Goal: Task Accomplishment & Management: Complete application form

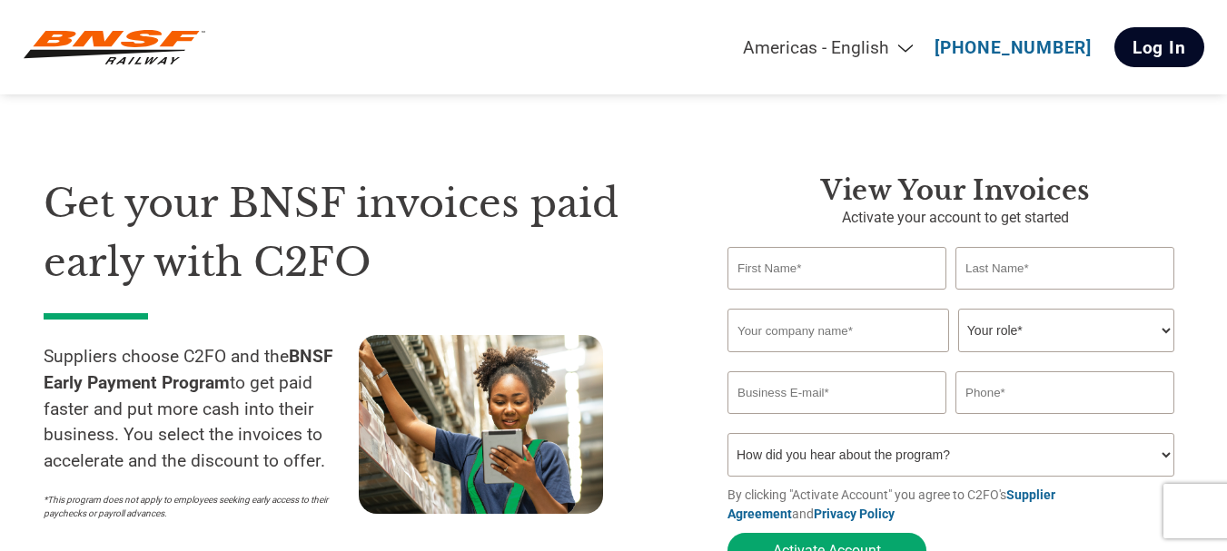
click at [1171, 44] on link "Log In" at bounding box center [1160, 47] width 90 height 40
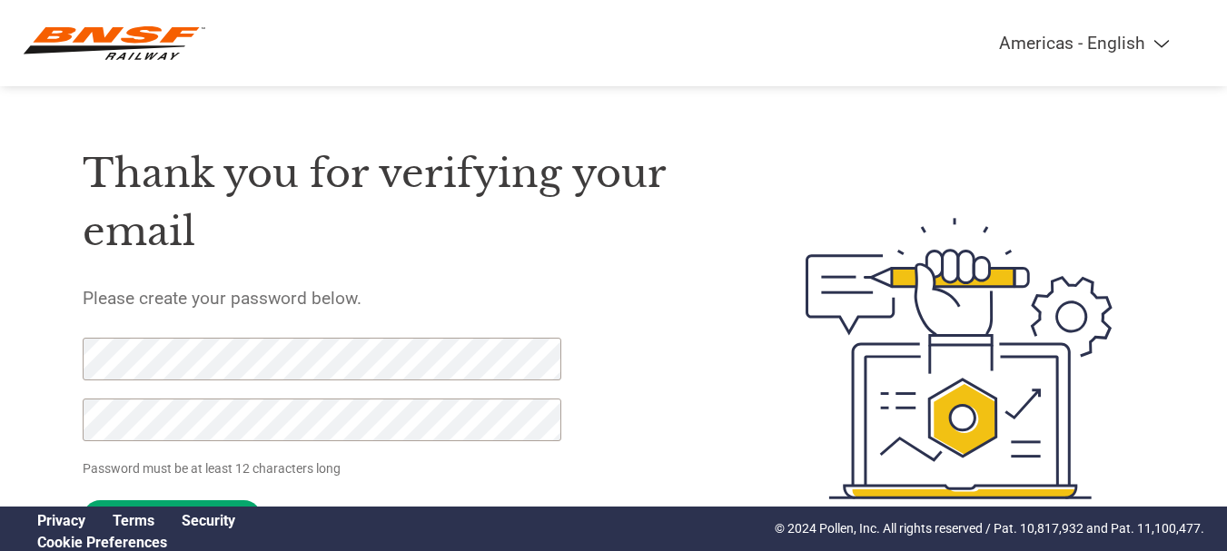
scroll to position [94, 0]
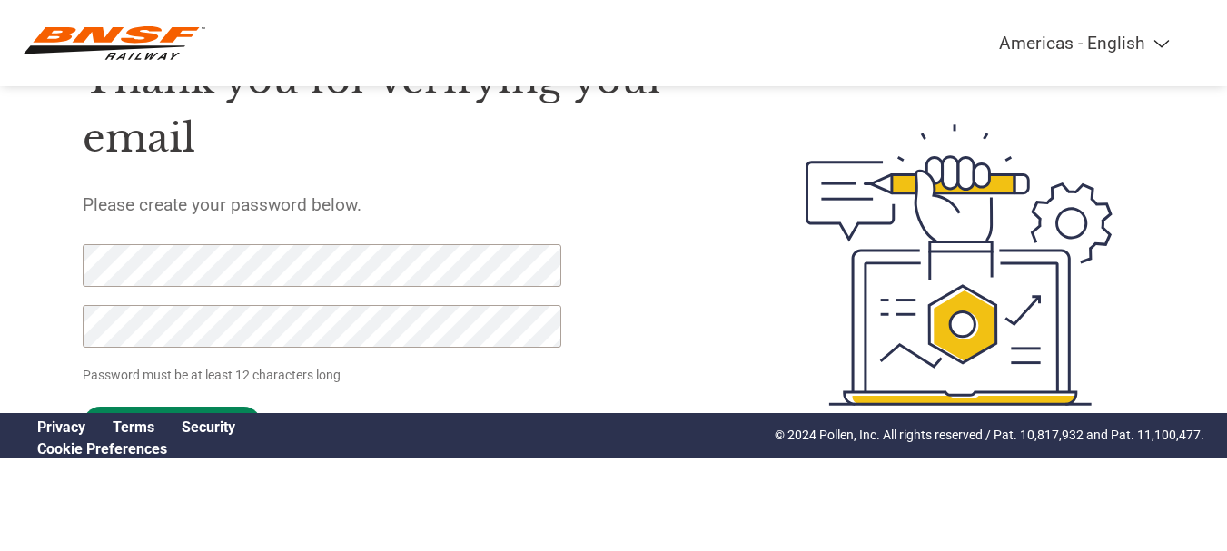
click at [196, 408] on input "Set Password" at bounding box center [172, 424] width 179 height 35
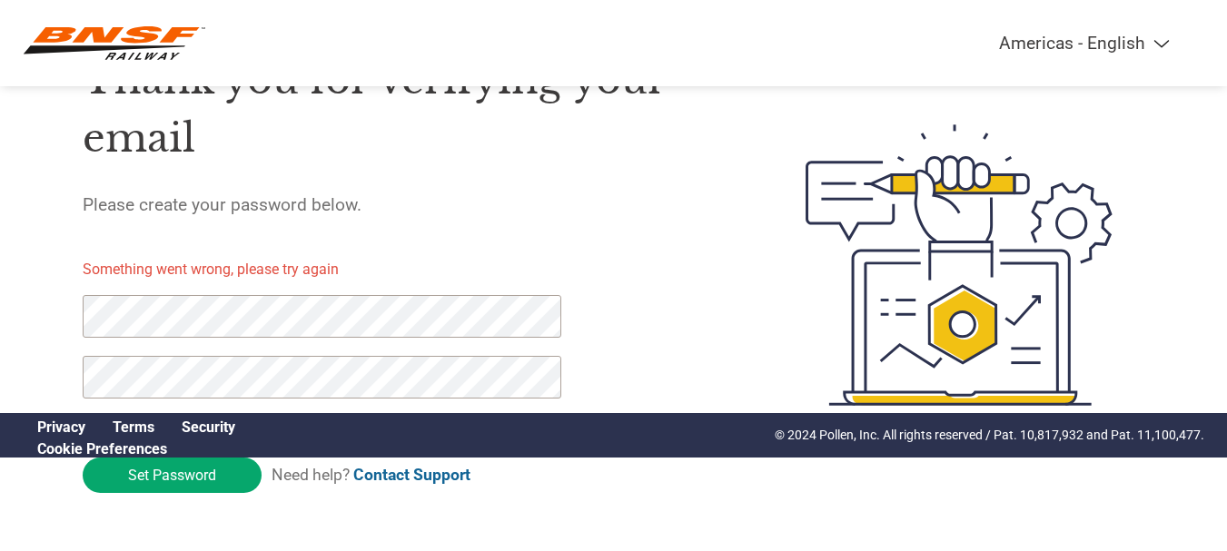
click at [35, 307] on div "Thank you for verifying your email Please create your password below. Something…" at bounding box center [614, 265] width 1181 height 481
click at [130, 474] on input "Set Password" at bounding box center [172, 475] width 179 height 35
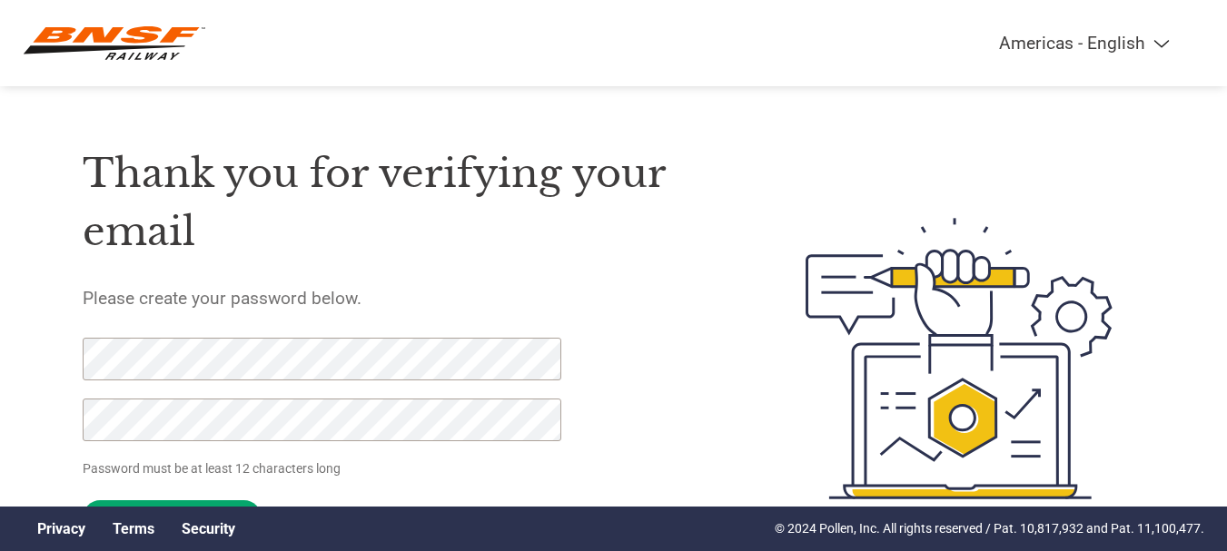
click at [695, 359] on div "Thank you for verifying your email Please create your password below. Password …" at bounding box center [402, 358] width 638 height 481
click at [706, 252] on h1 "Thank you for verifying your email" at bounding box center [402, 202] width 638 height 117
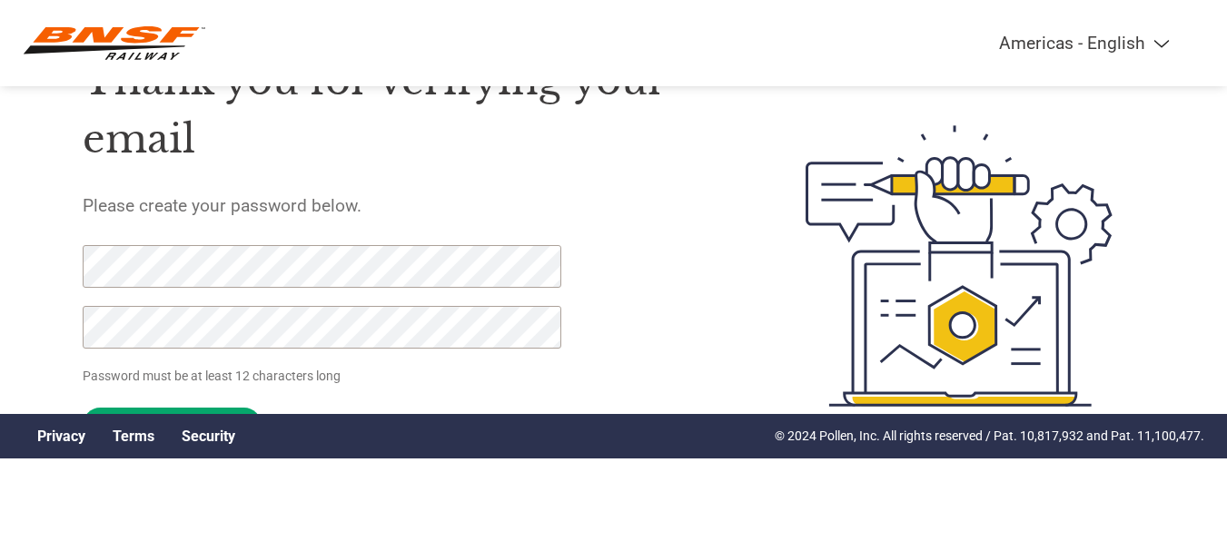
scroll to position [94, 0]
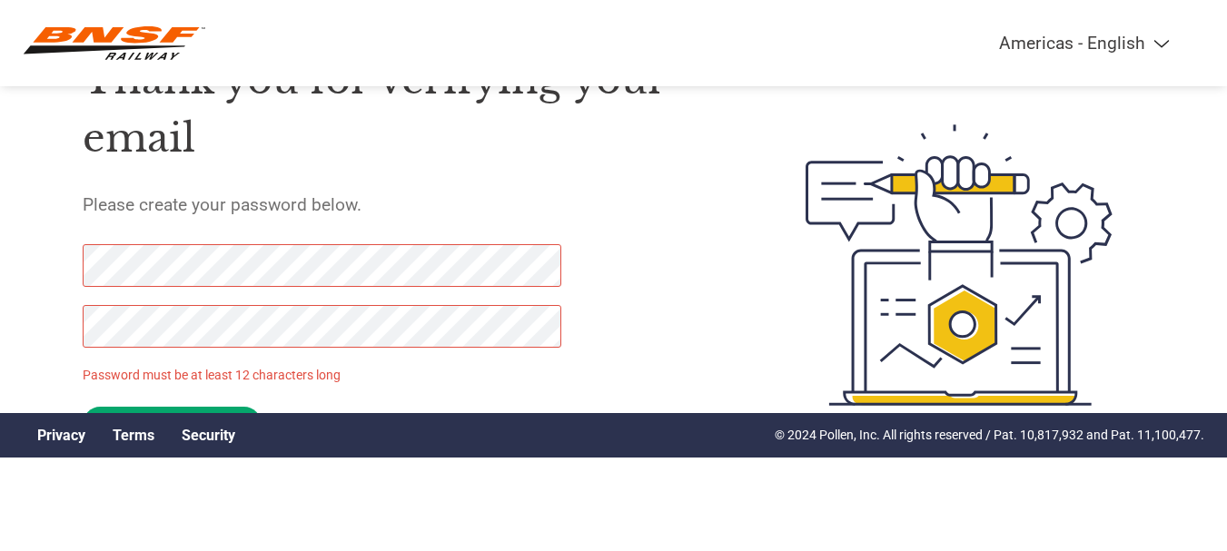
click at [18, 261] on div "Americas - English Américas - Español Américas - Português Amériques - Français…" at bounding box center [613, 192] width 1227 height 572
click input "Set Password" at bounding box center [172, 424] width 179 height 35
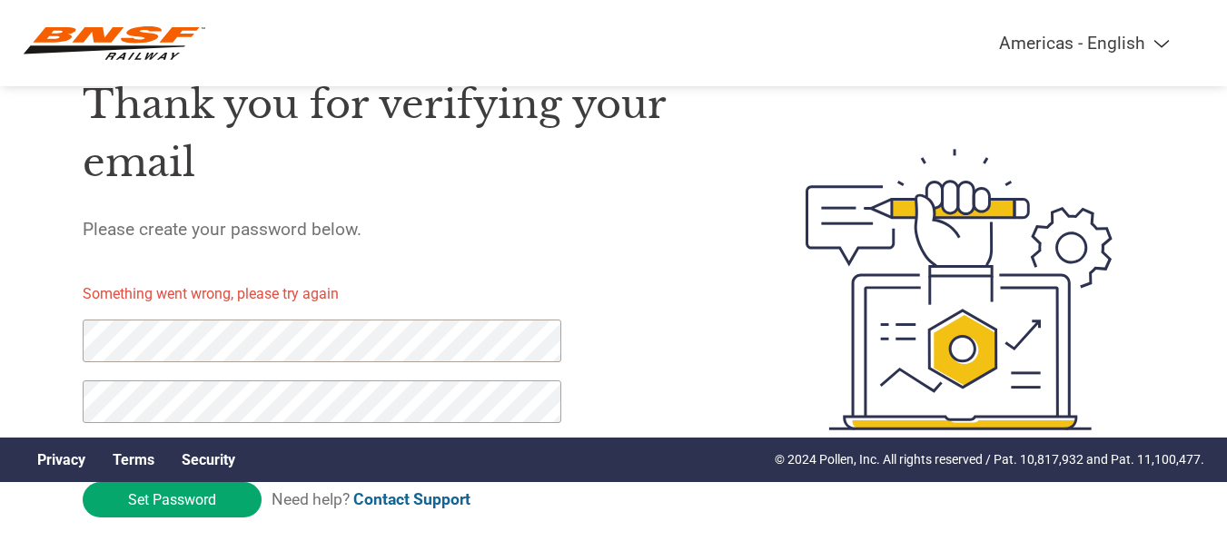
scroll to position [94, 0]
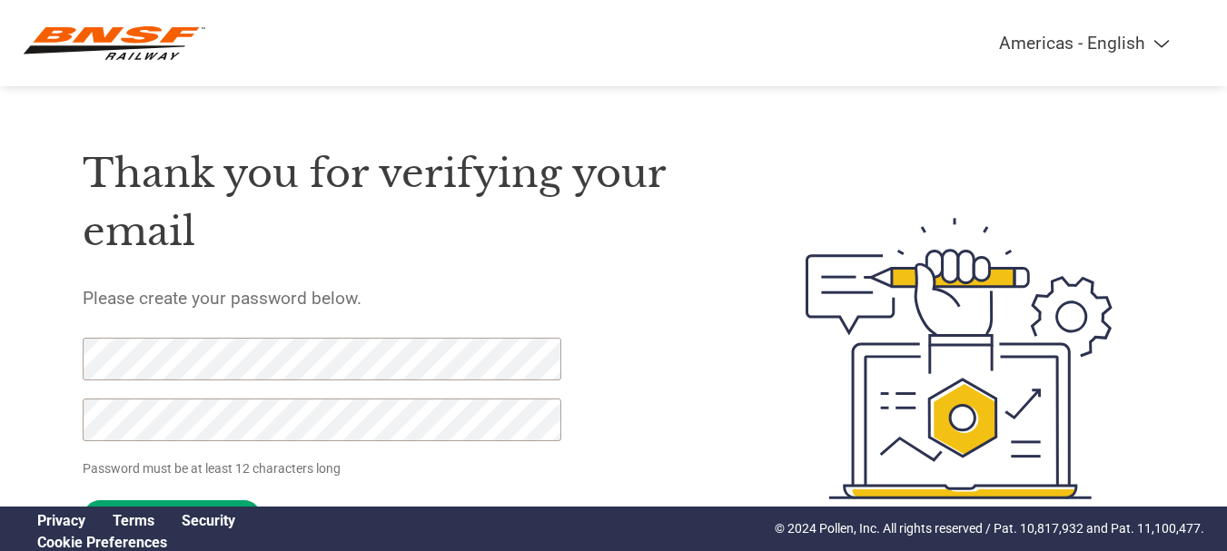
scroll to position [94, 0]
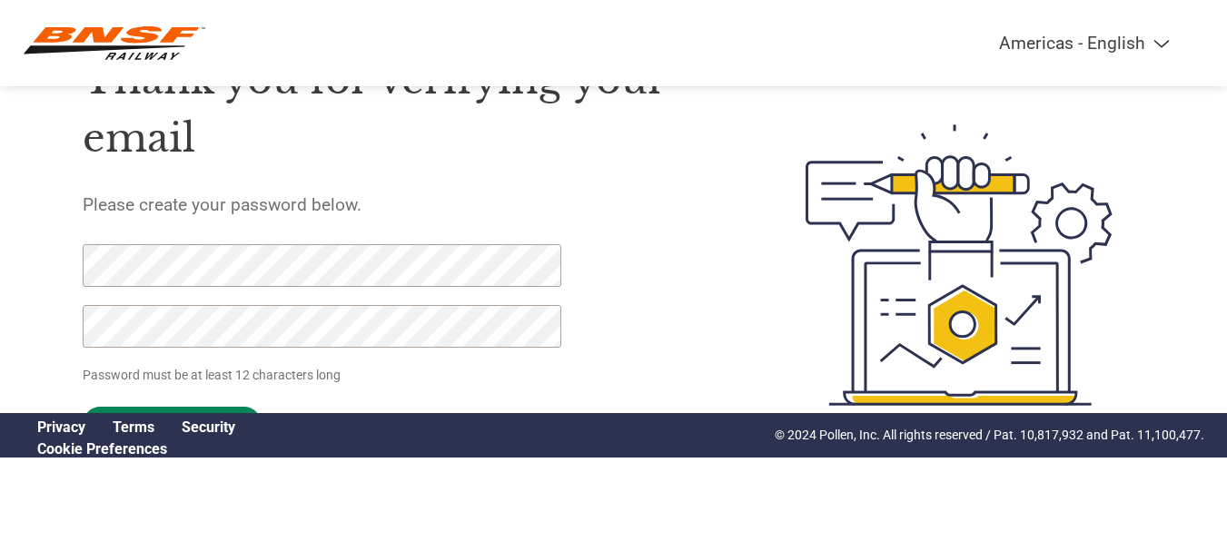
click at [205, 407] on input "Set Password" at bounding box center [172, 424] width 179 height 35
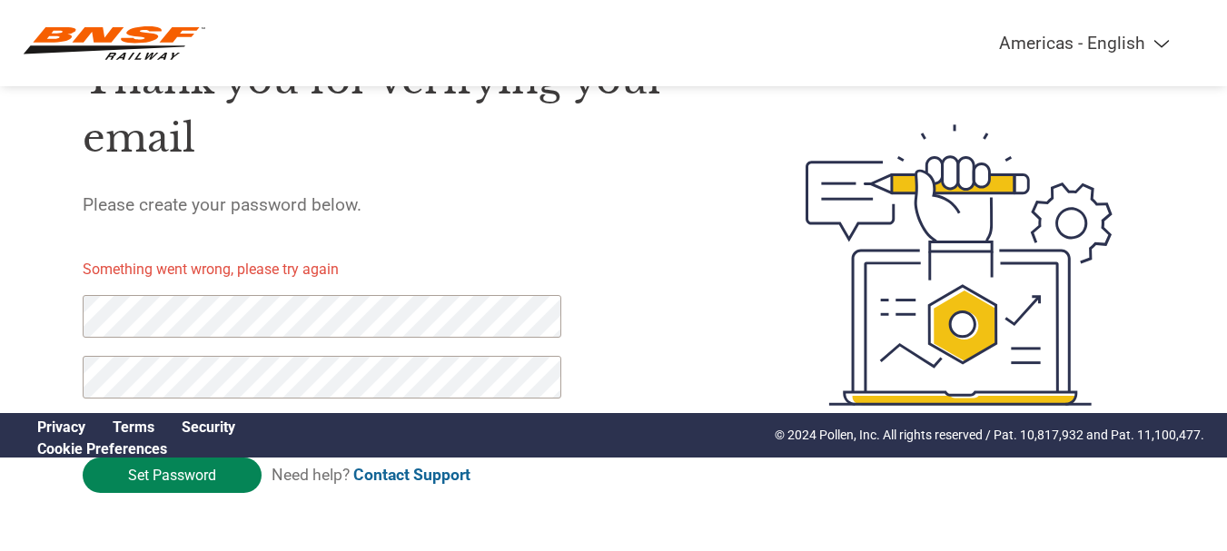
click at [201, 479] on input "Set Password" at bounding box center [172, 475] width 179 height 35
